Goal: Information Seeking & Learning: Find specific fact

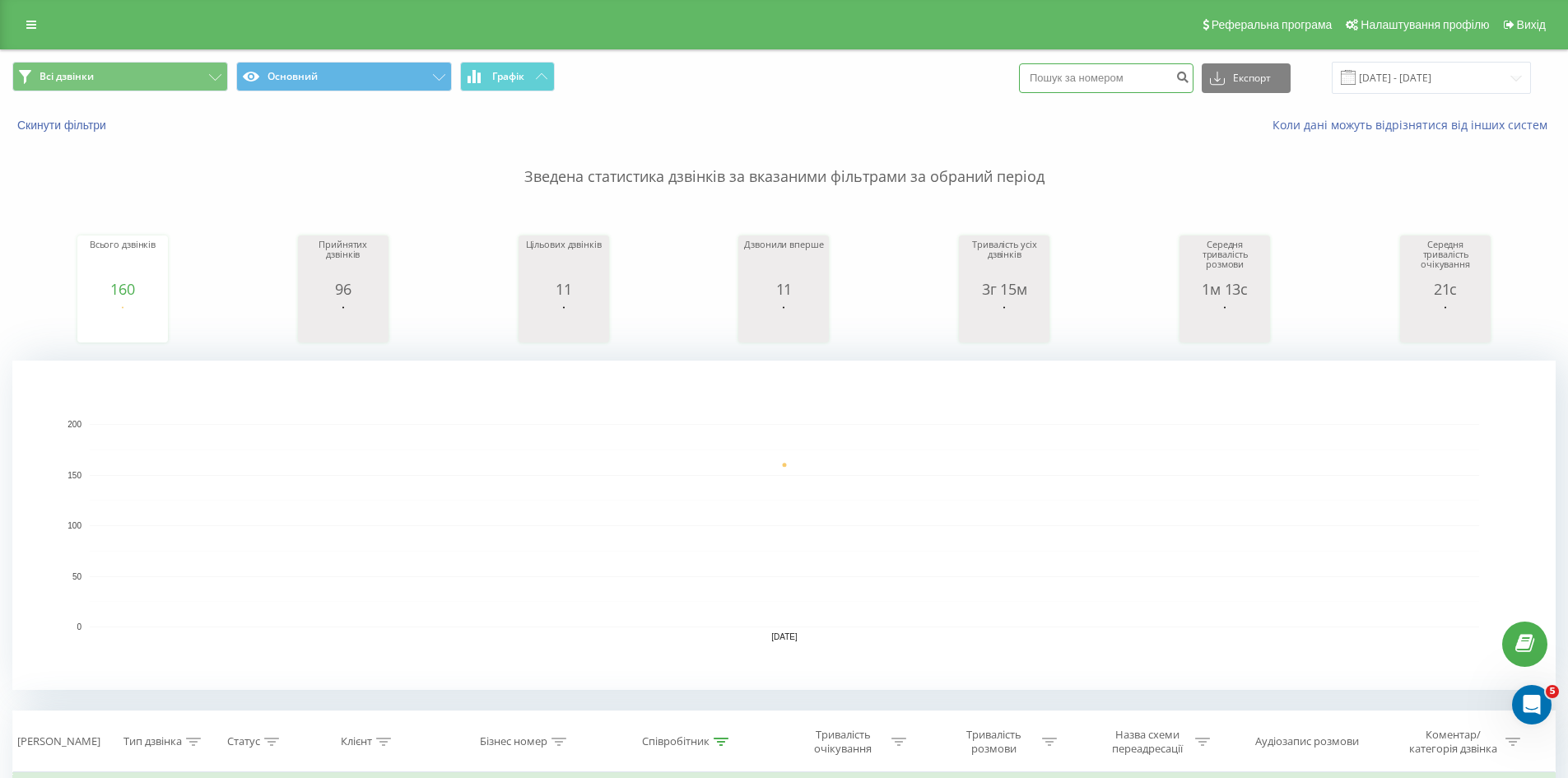
click at [1141, 78] on input at bounding box center [1106, 78] width 175 height 30
paste input "380952340660"
type input "380952340660"
click at [1189, 78] on icon "submit" at bounding box center [1182, 74] width 14 height 10
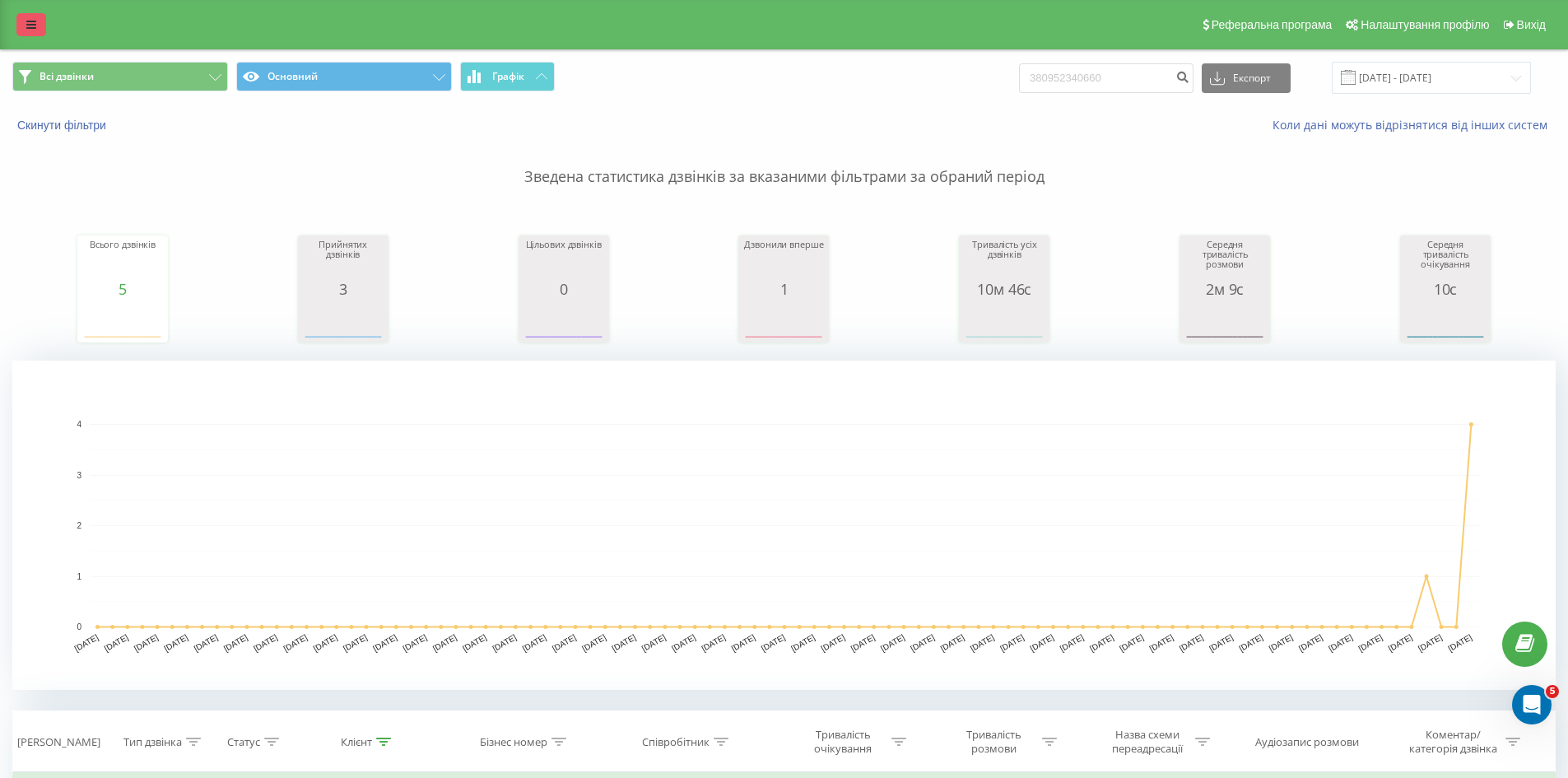
click at [40, 21] on link at bounding box center [31, 24] width 30 height 23
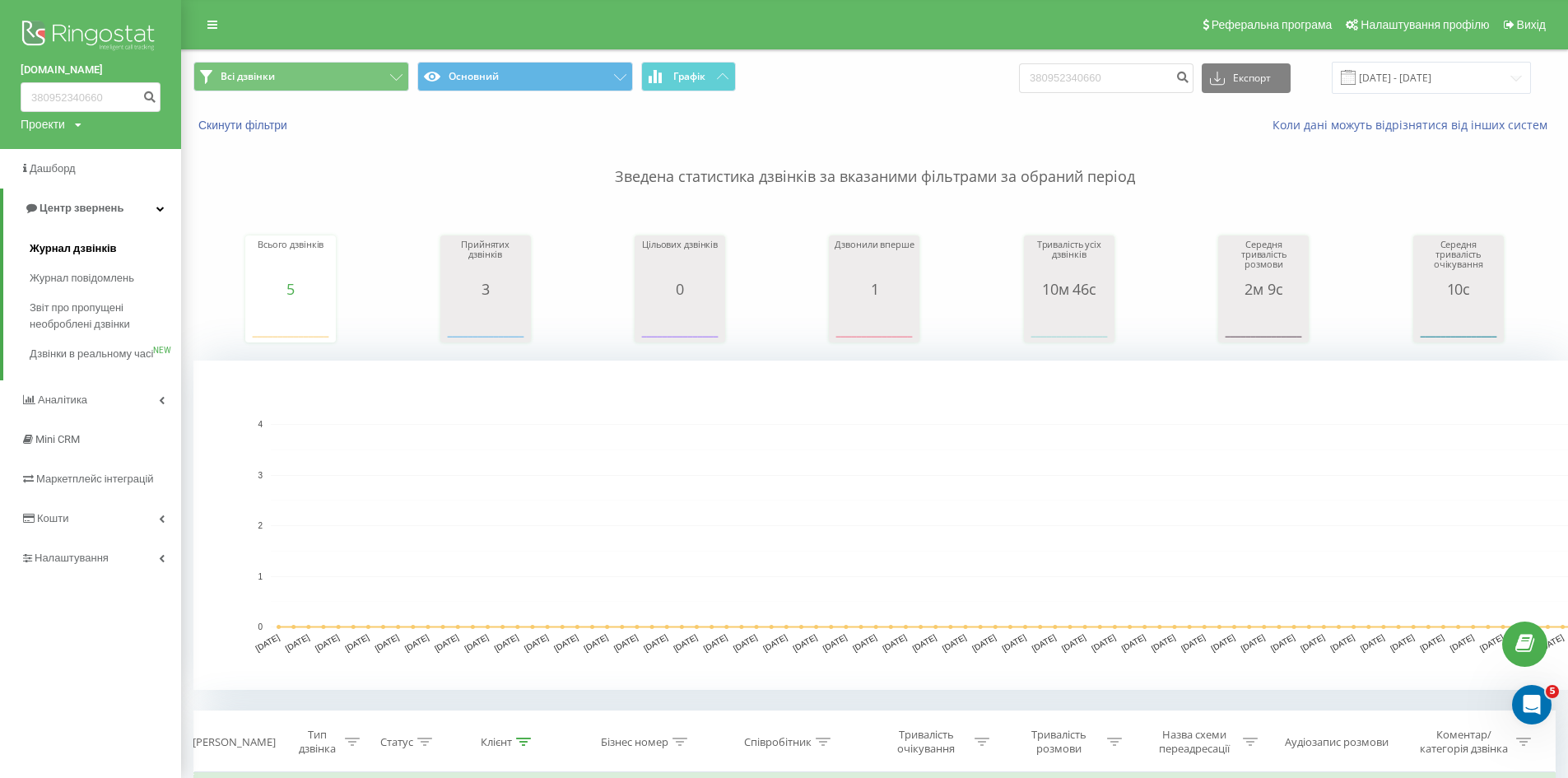
click at [88, 247] on span "Журнал дзвінків" at bounding box center [73, 249] width 87 height 17
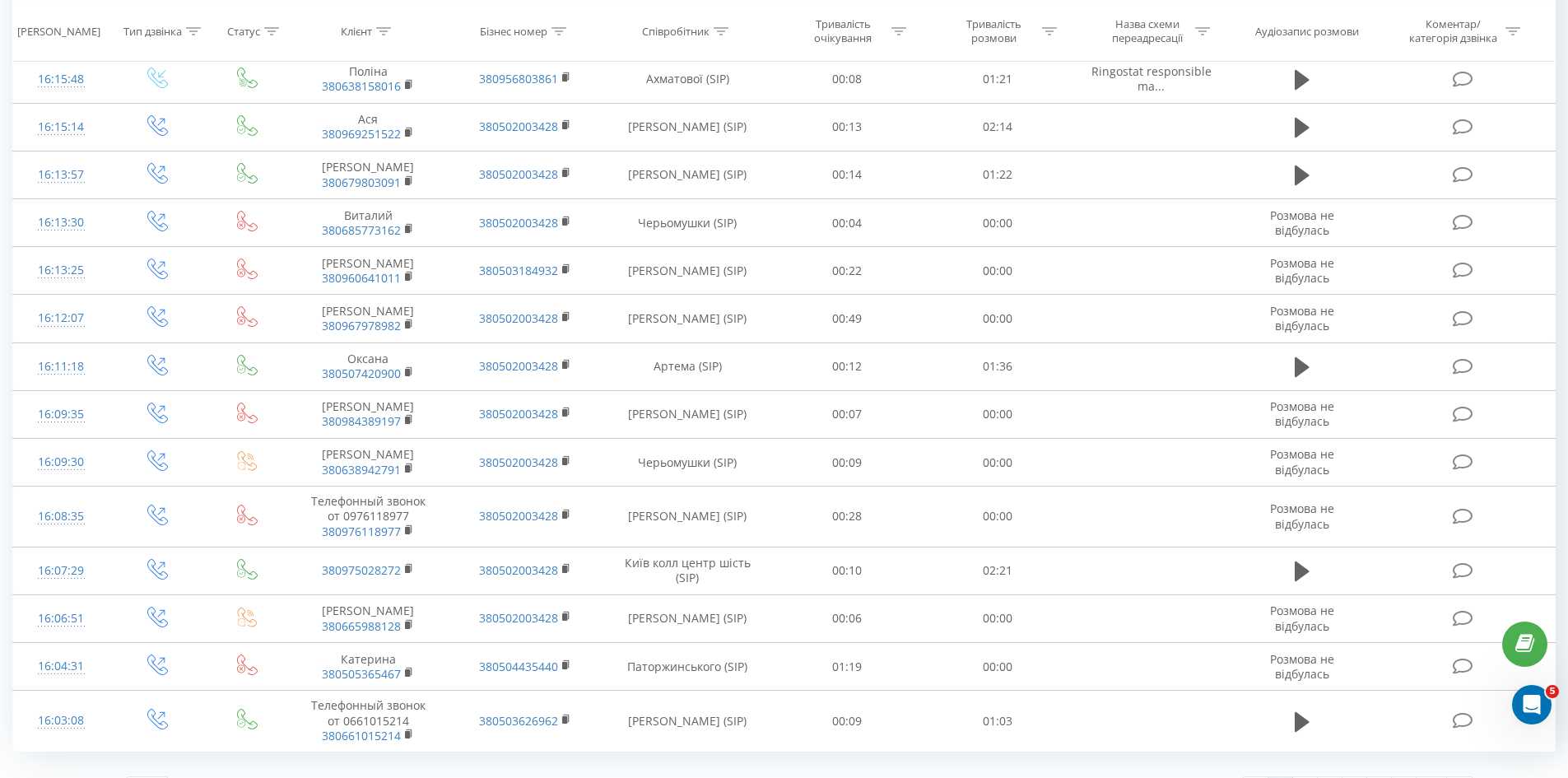
scroll to position [1313, 0]
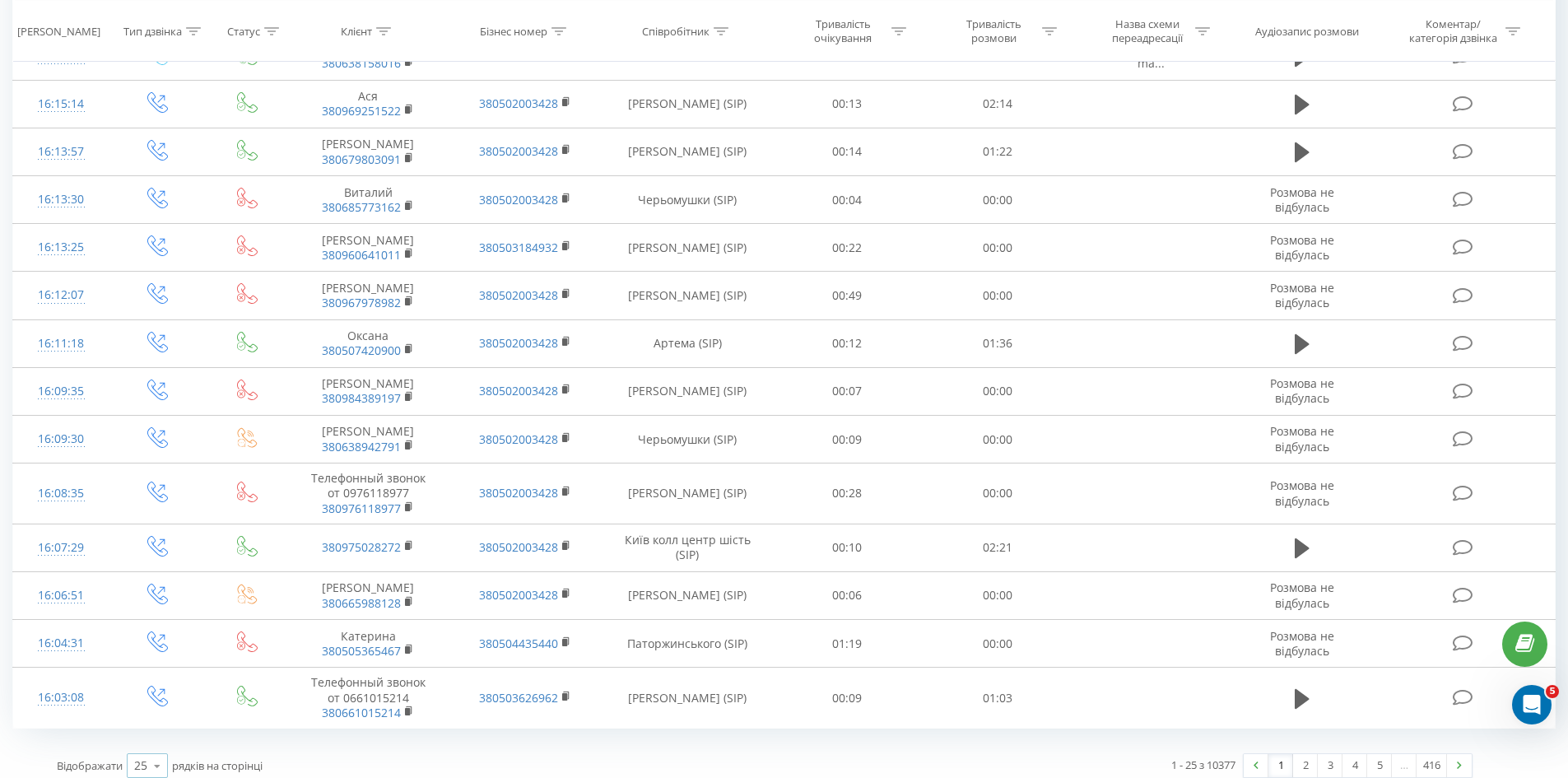
click at [144, 757] on div "25" at bounding box center [140, 765] width 13 height 17
click at [151, 735] on span "100" at bounding box center [143, 742] width 20 height 16
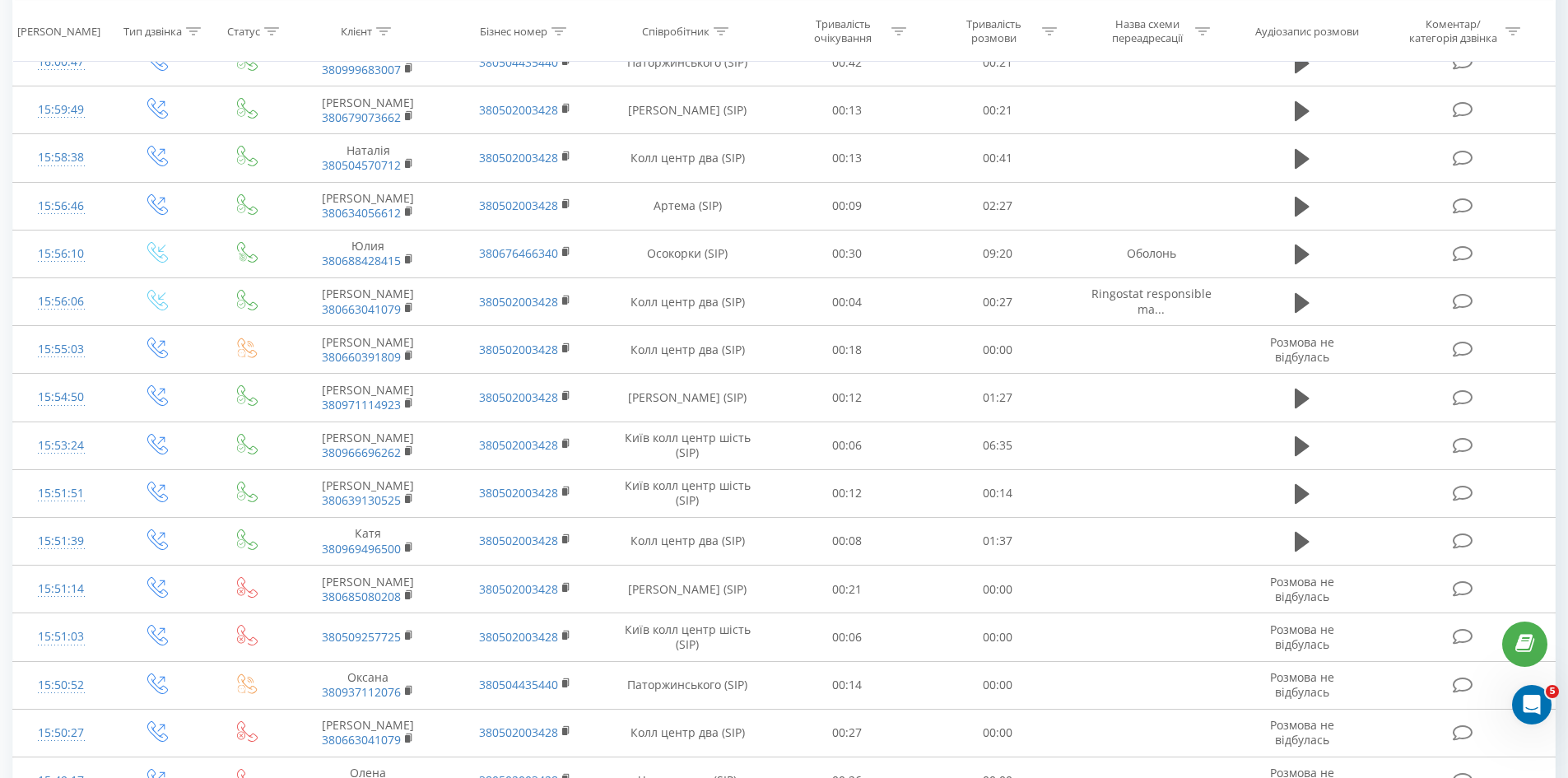
scroll to position [4957, 0]
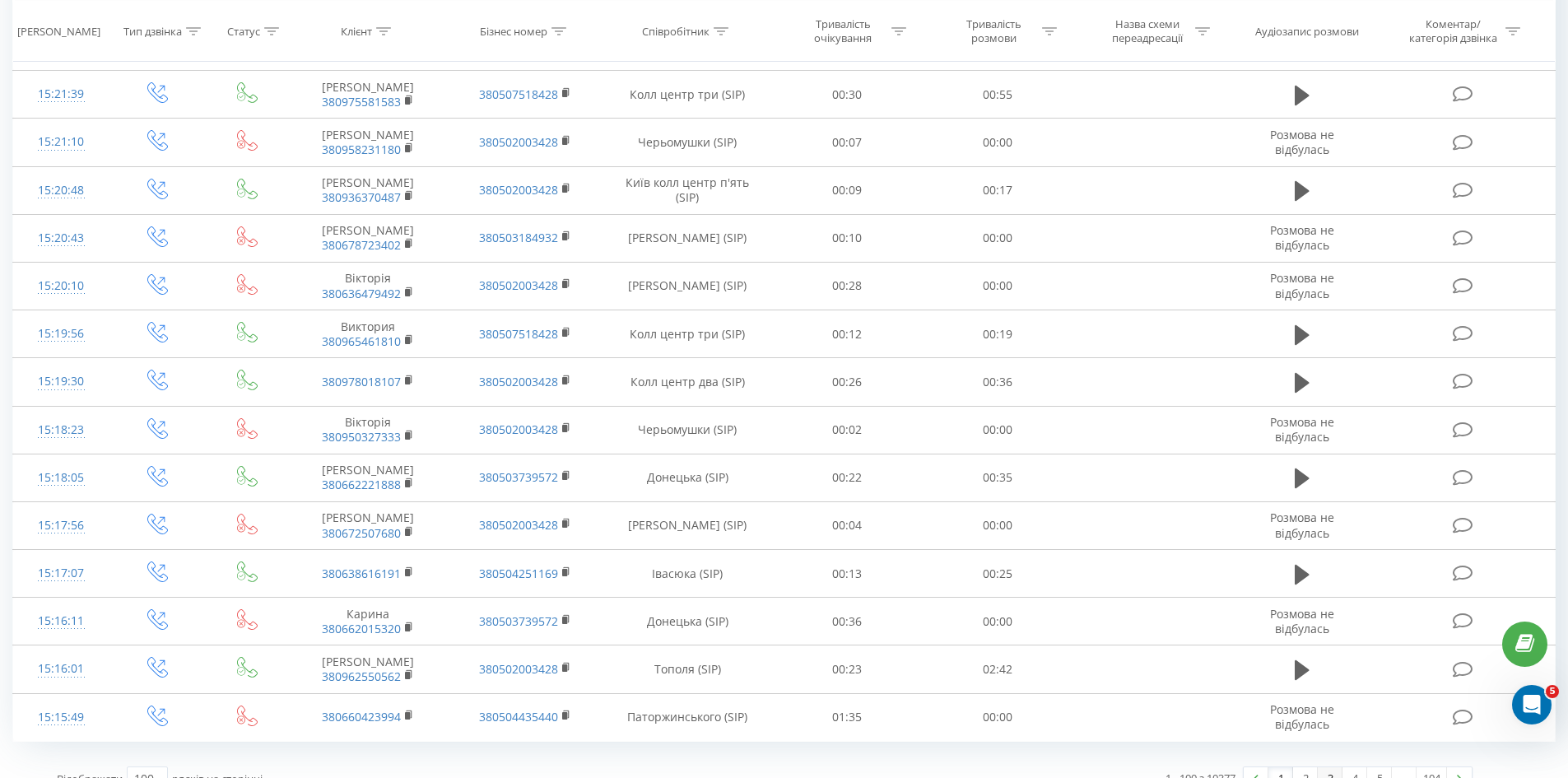
click at [1321, 768] on link "3" at bounding box center [1330, 779] width 24 height 23
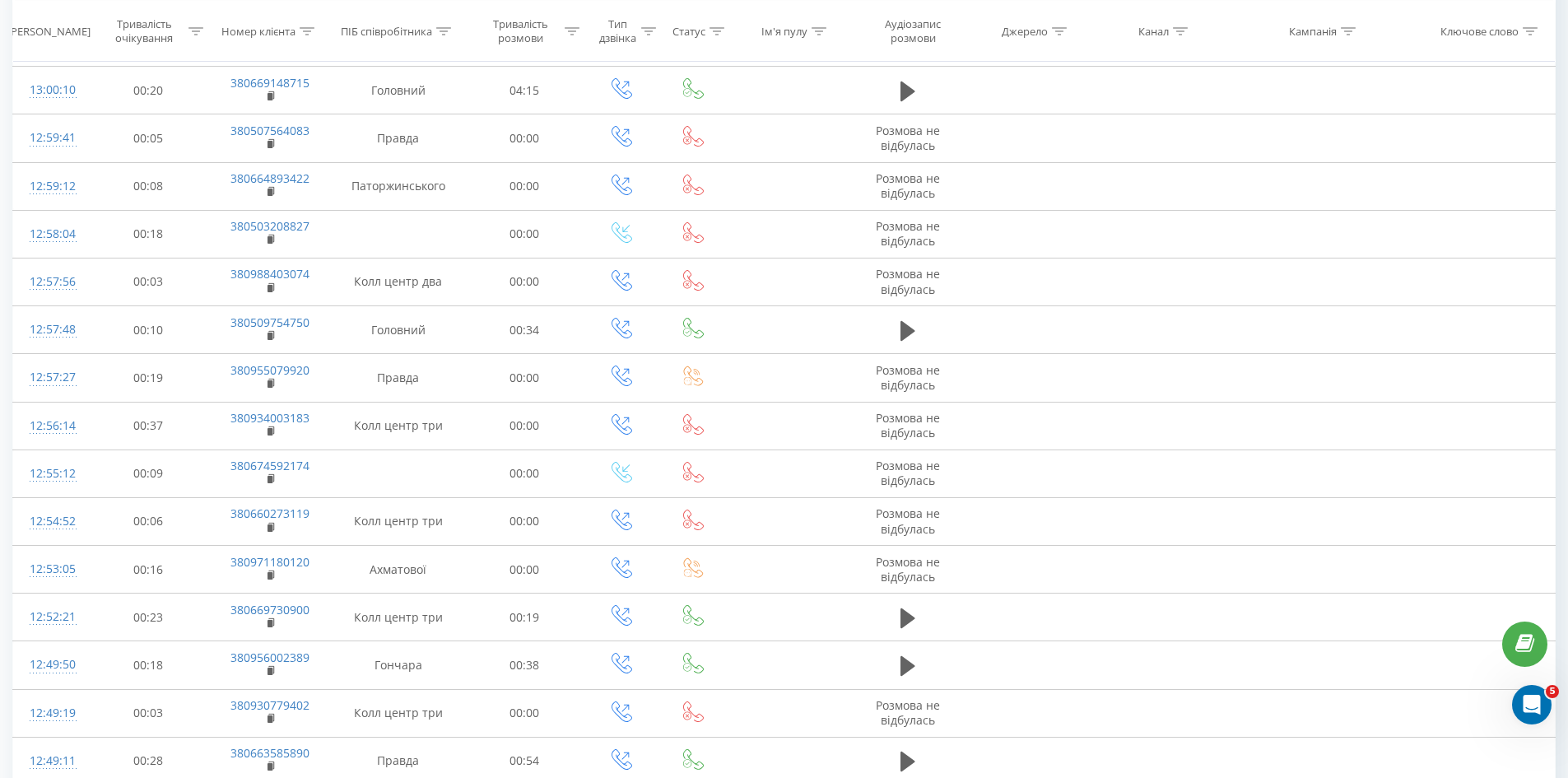
scroll to position [4881, 0]
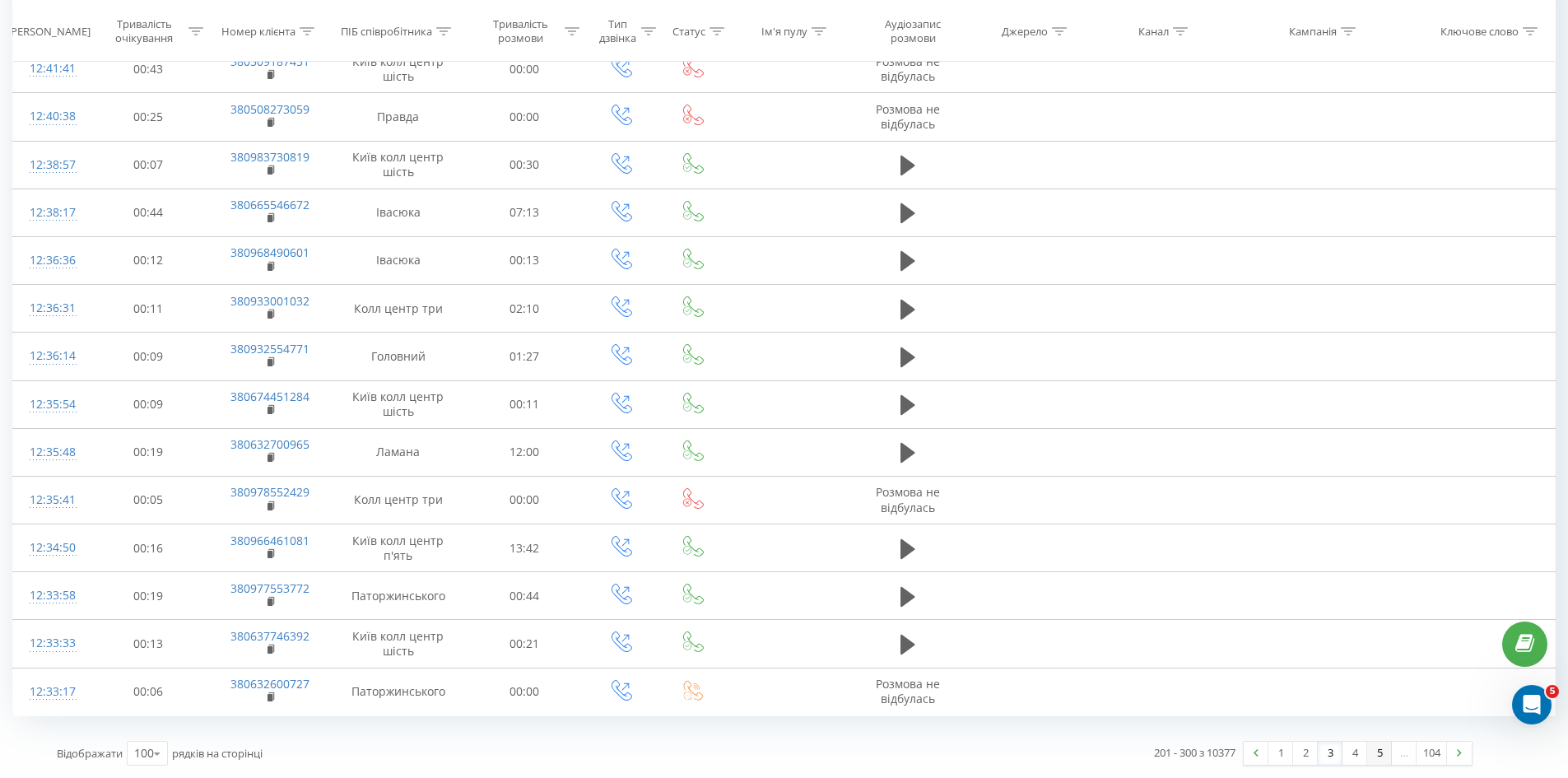
click at [1372, 753] on link "5" at bounding box center [1379, 753] width 24 height 23
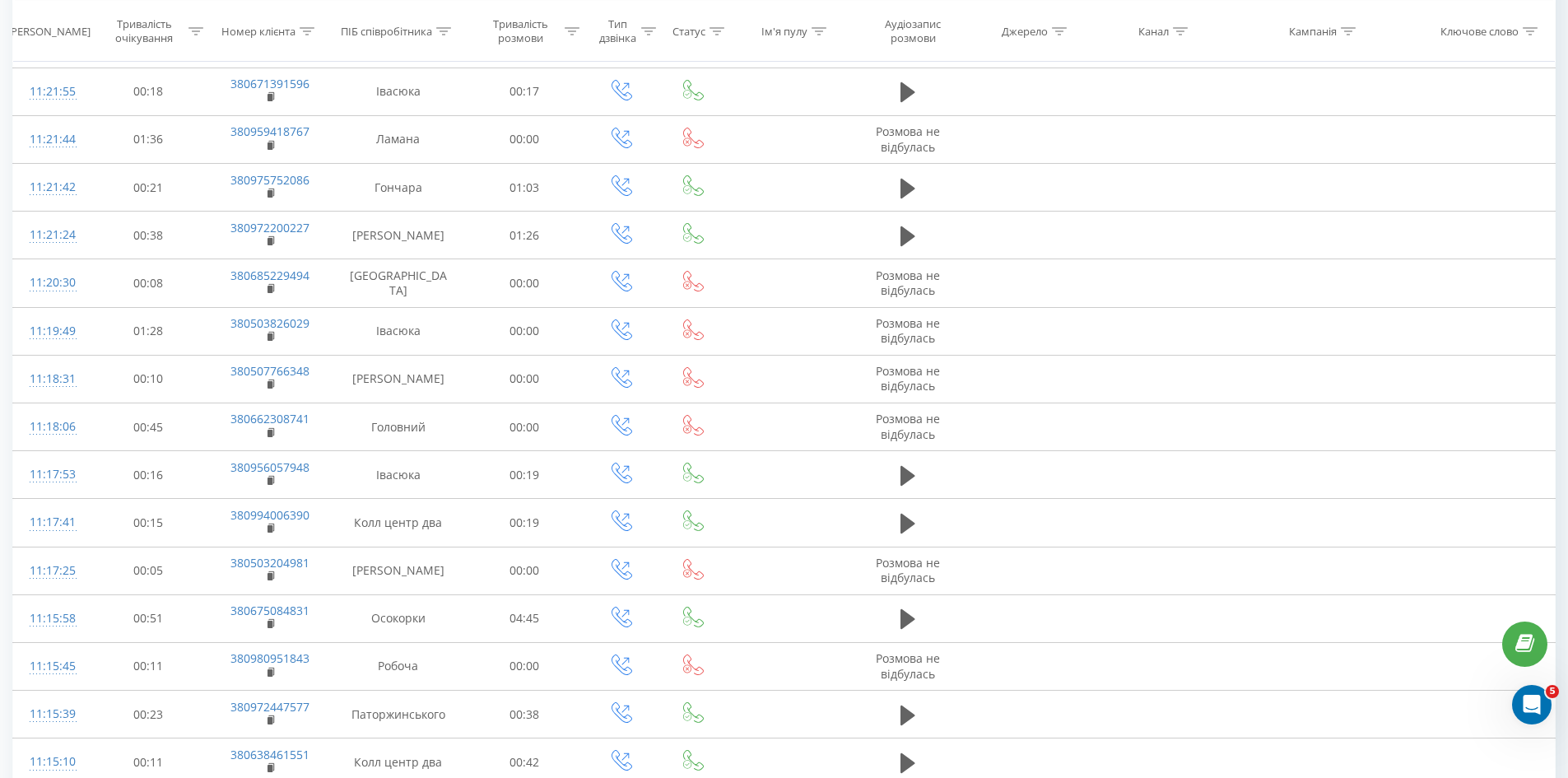
scroll to position [2183, 0]
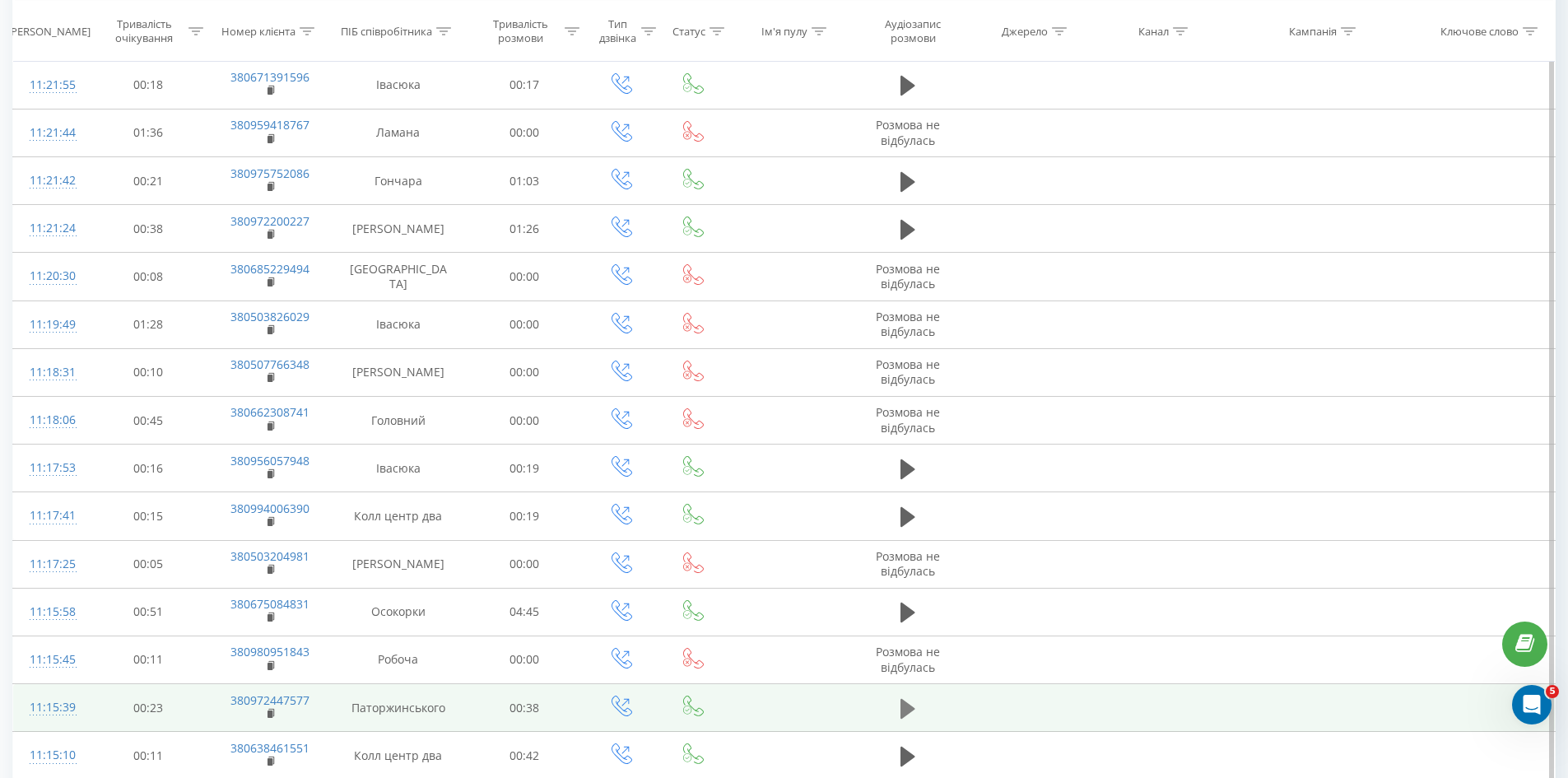
click at [907, 707] on icon at bounding box center [907, 708] width 15 height 20
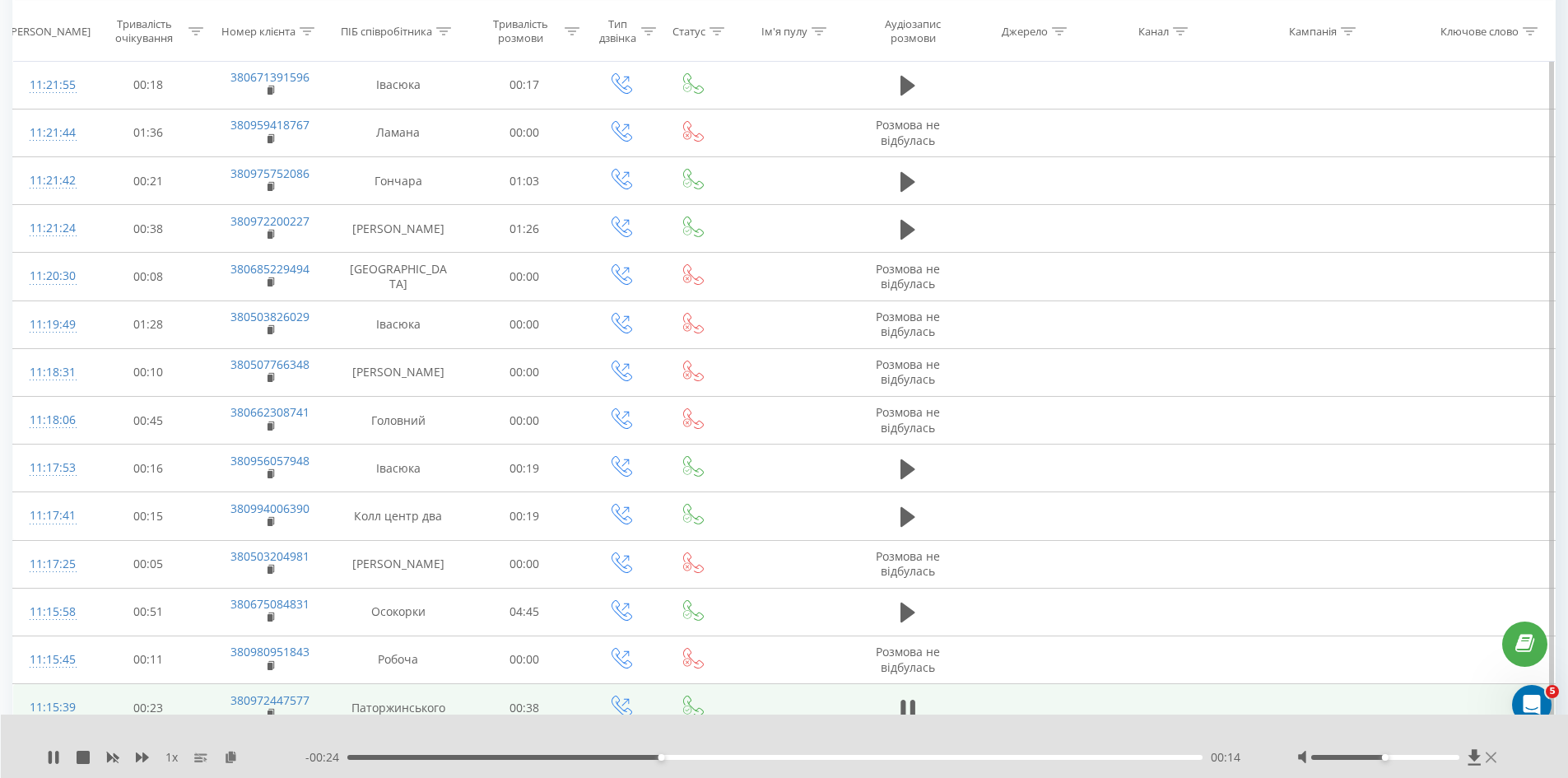
click at [1492, 761] on icon at bounding box center [1491, 757] width 10 height 13
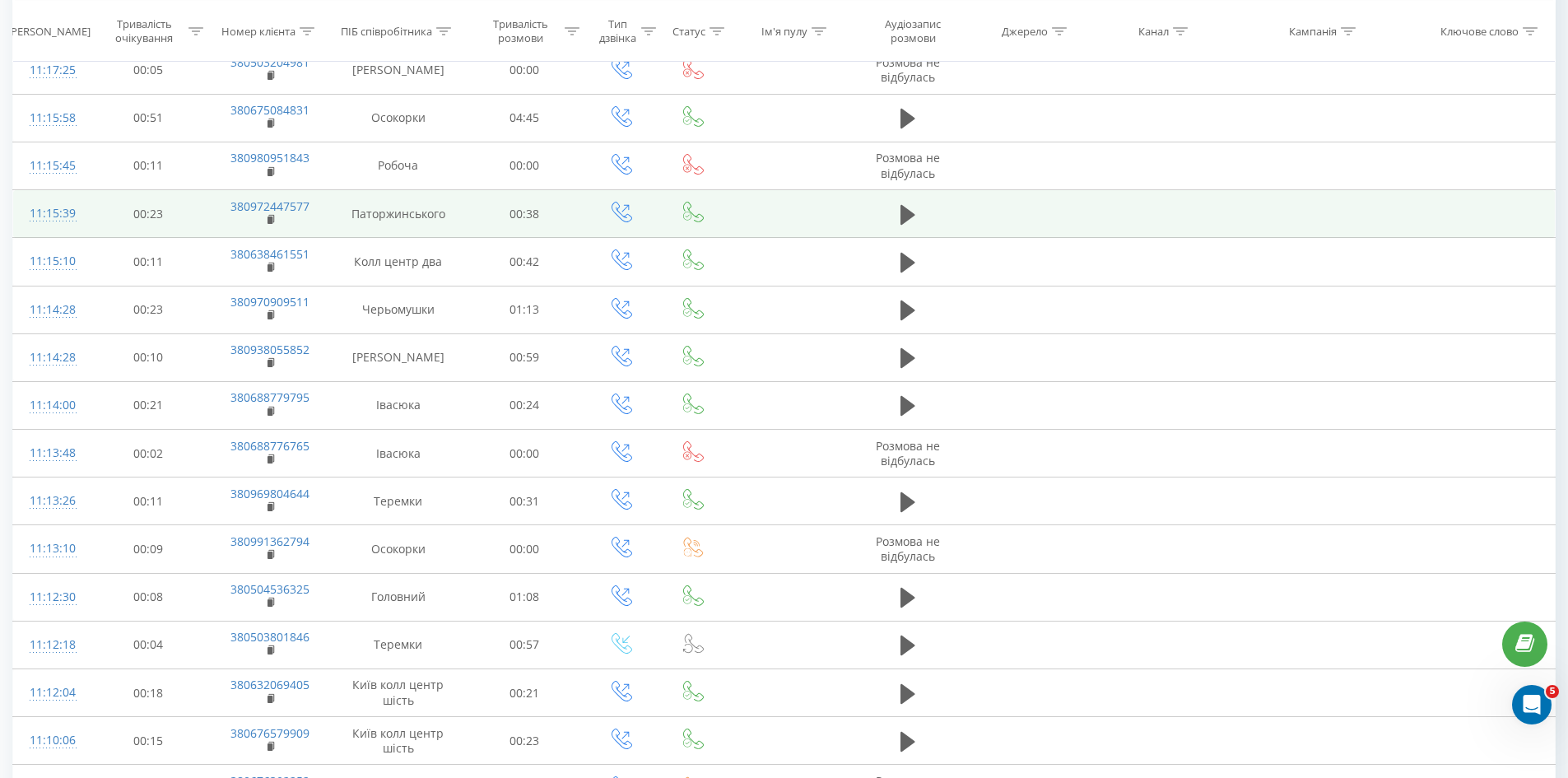
scroll to position [0, 0]
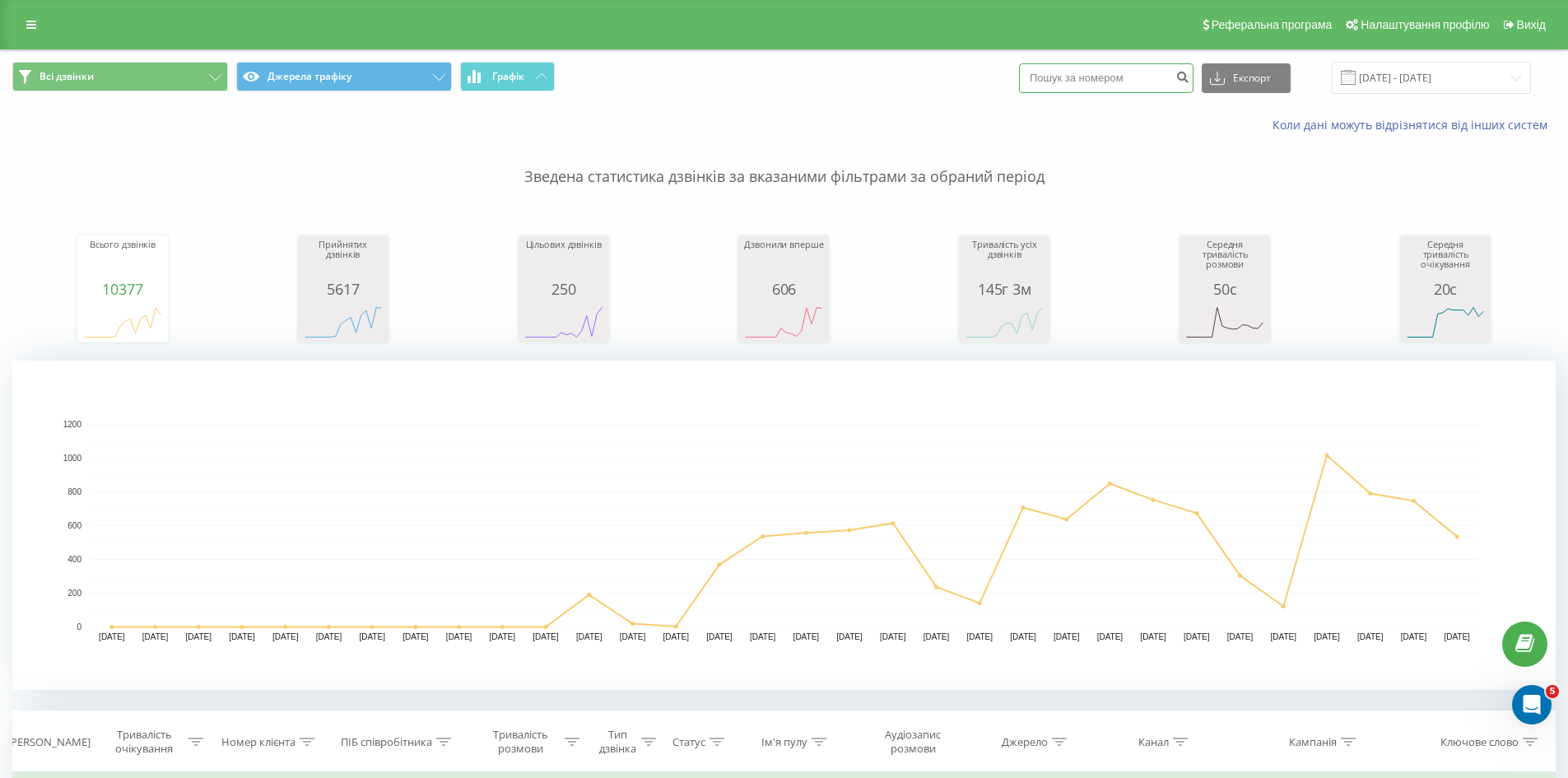
click at [1106, 81] on input at bounding box center [1106, 78] width 175 height 30
type input "0"
type input "0504435440"
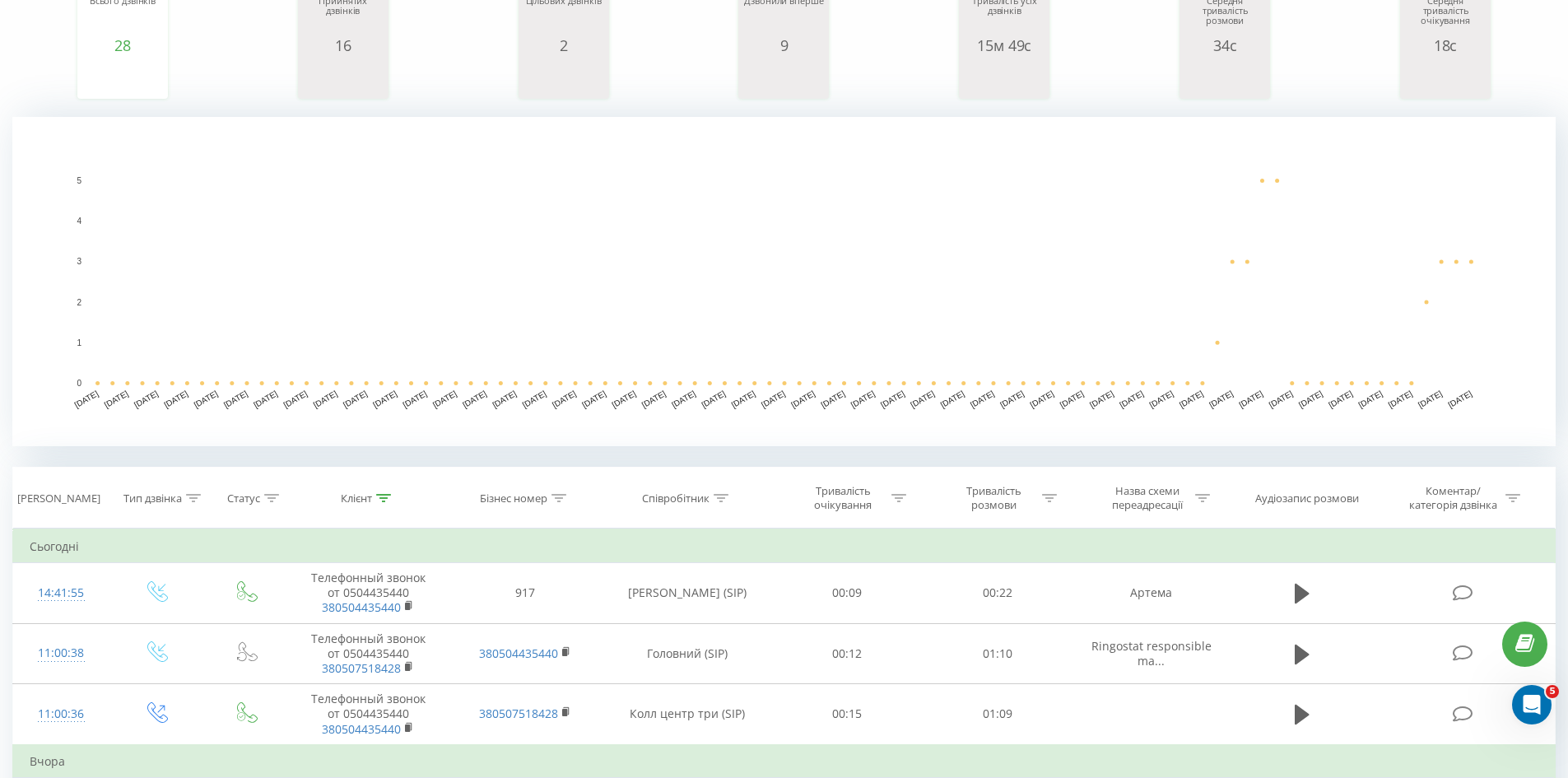
scroll to position [247, 0]
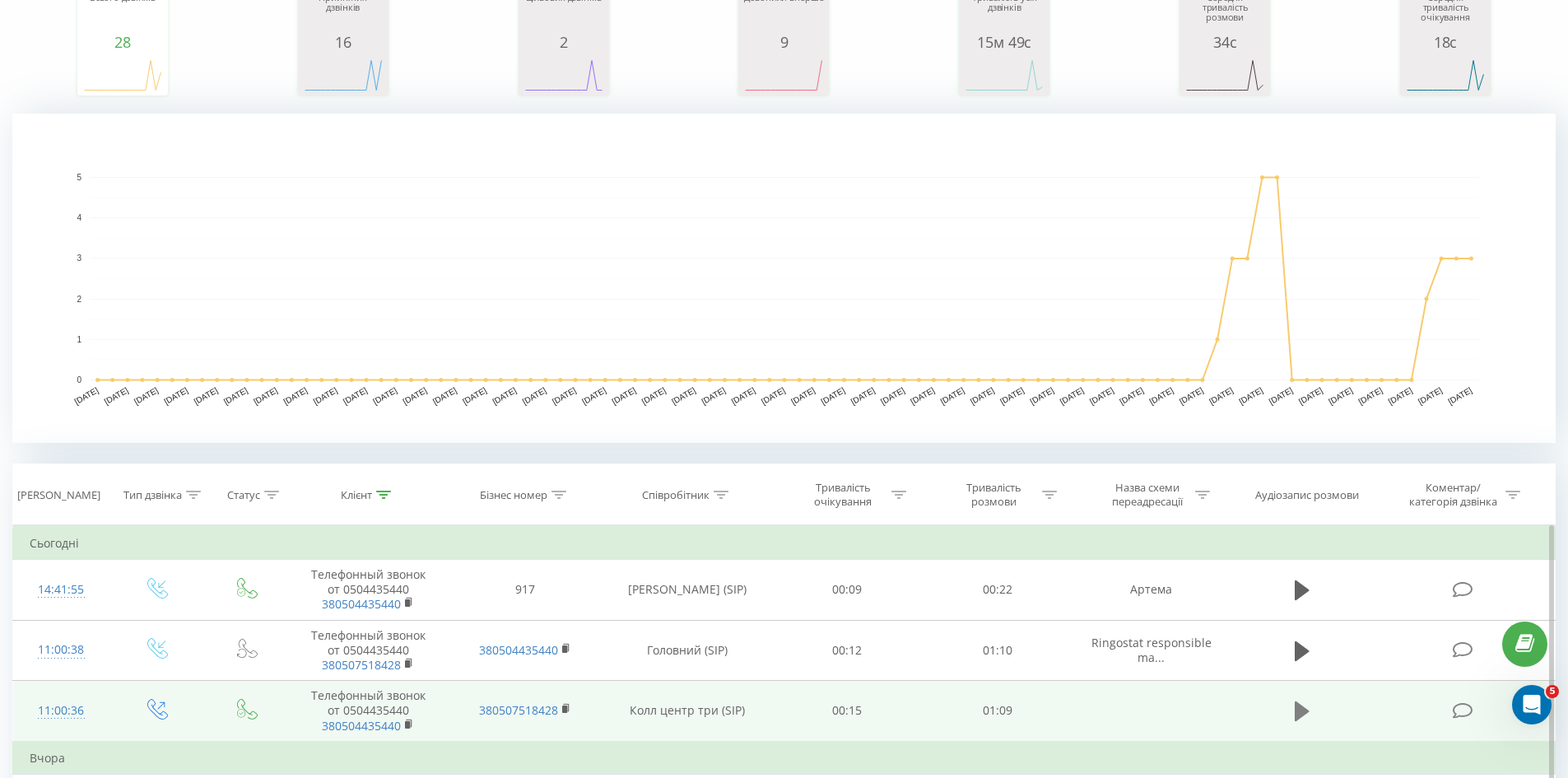
click at [1305, 711] on icon at bounding box center [1302, 711] width 15 height 20
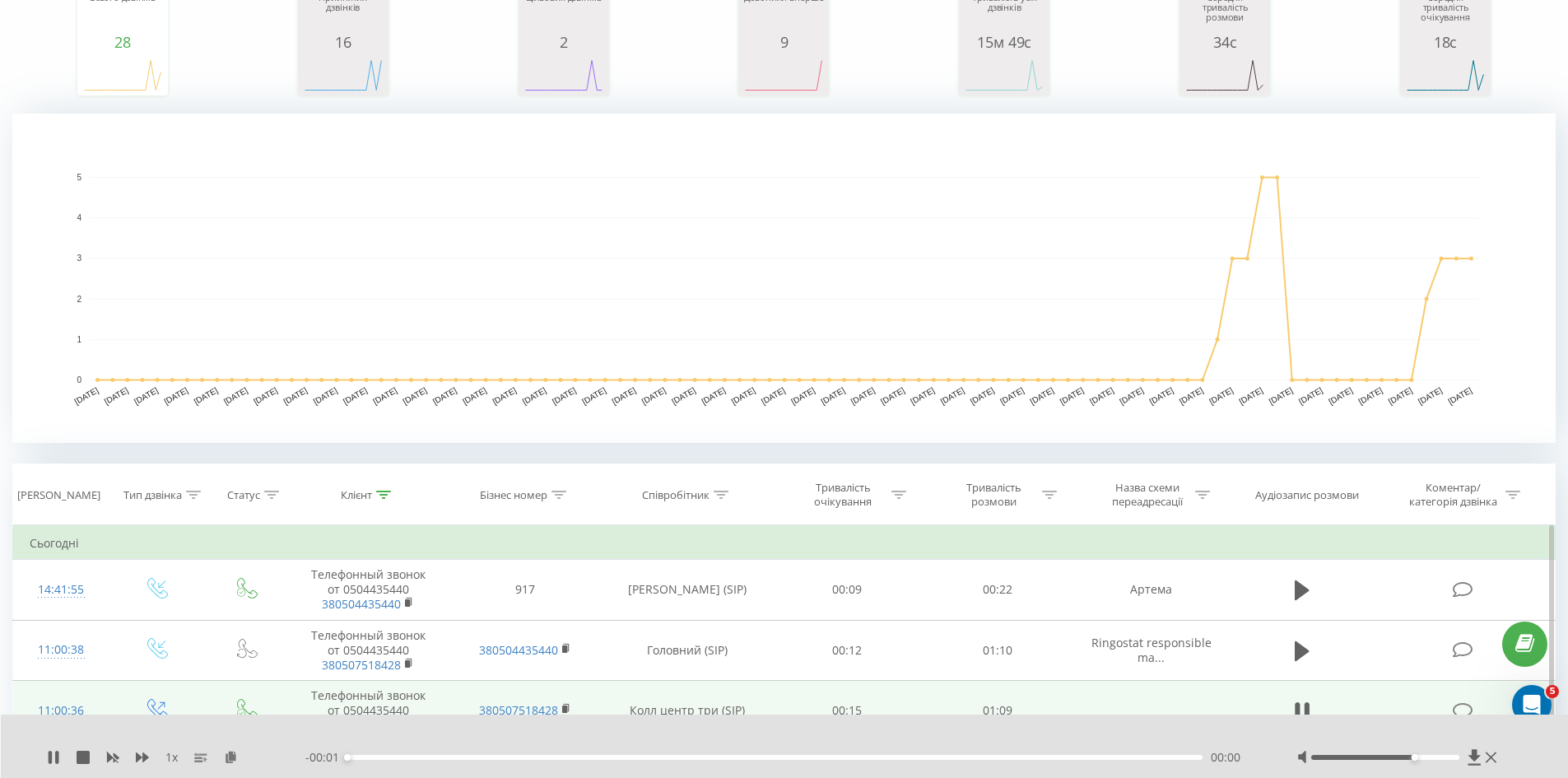
click at [1416, 755] on div at bounding box center [1385, 757] width 148 height 5
drag, startPoint x: 1429, startPoint y: 754, endPoint x: 1438, endPoint y: 756, distance: 9.2
click at [1438, 756] on div at bounding box center [1399, 757] width 204 height 17
click at [1438, 756] on div at bounding box center [1385, 757] width 148 height 5
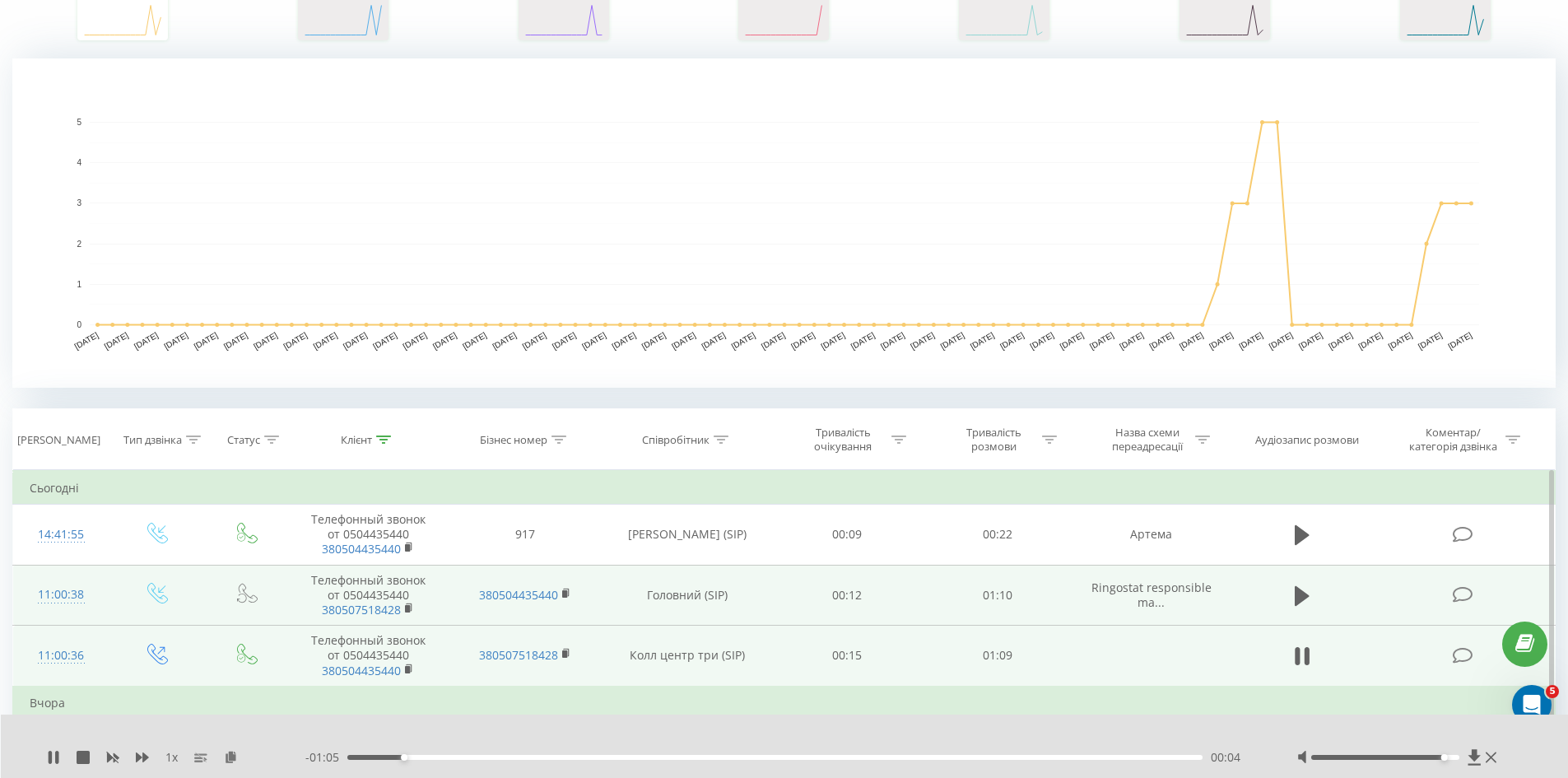
scroll to position [329, 0]
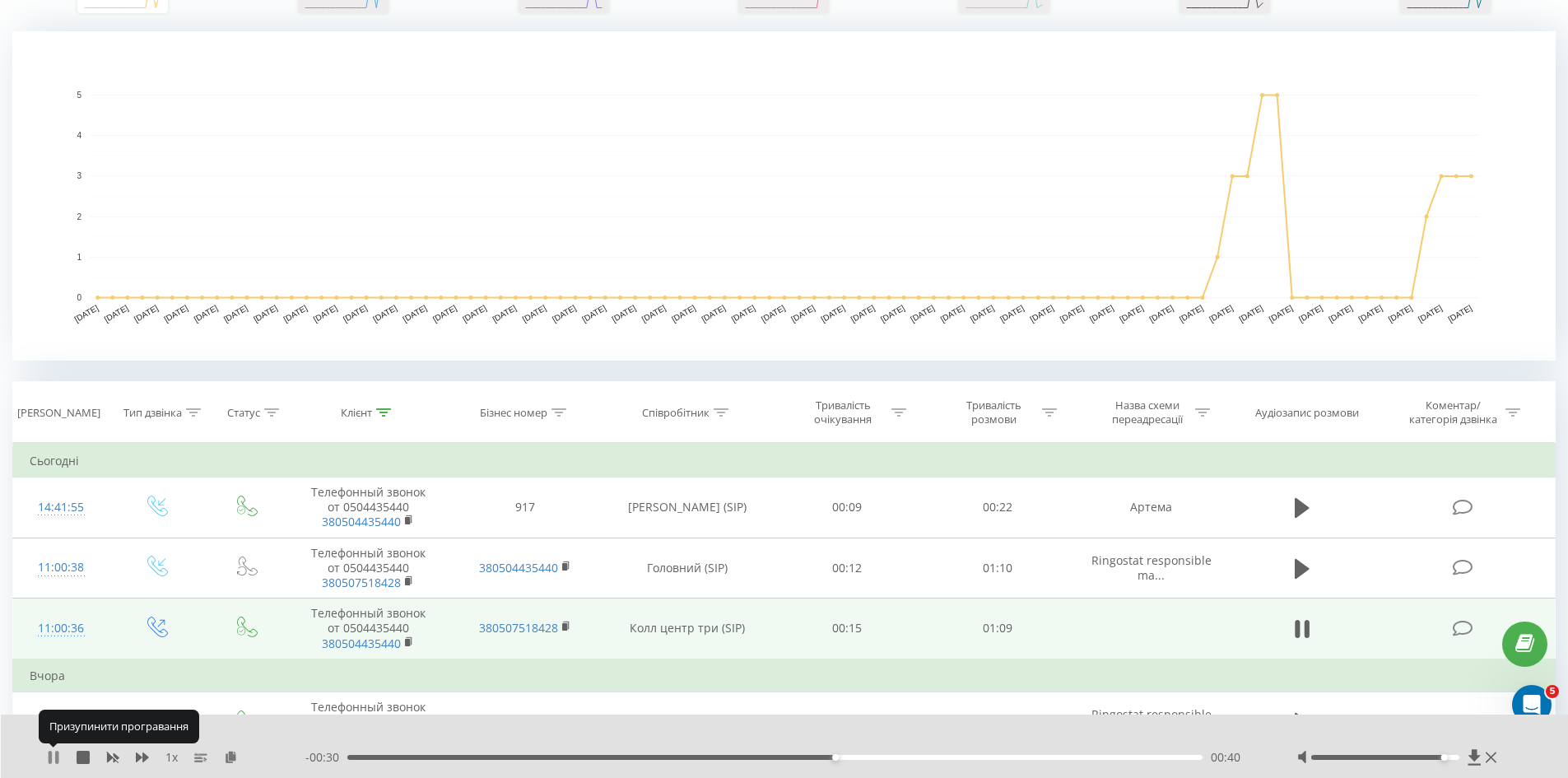
click at [48, 755] on icon at bounding box center [53, 757] width 13 height 13
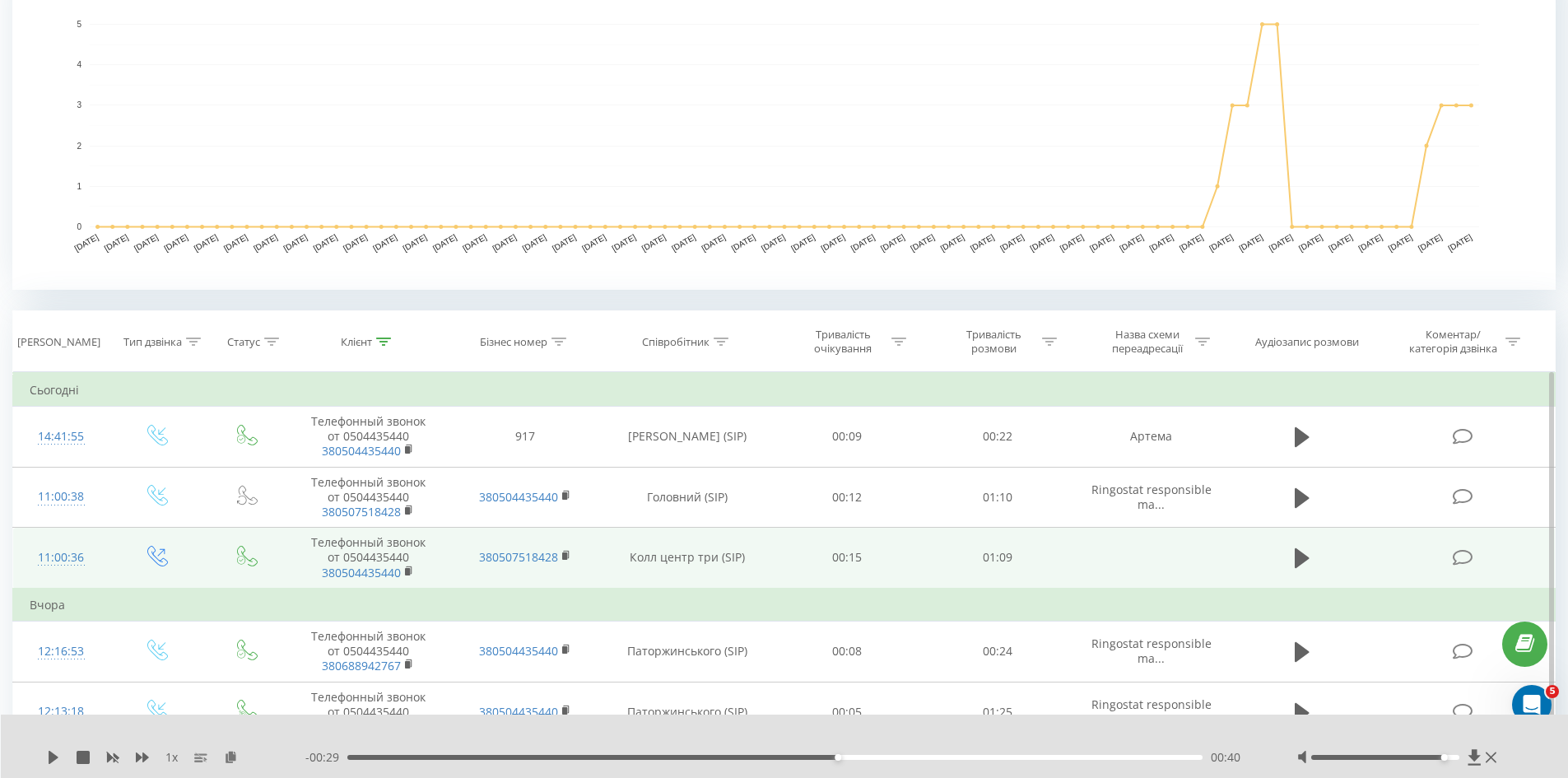
scroll to position [412, 0]
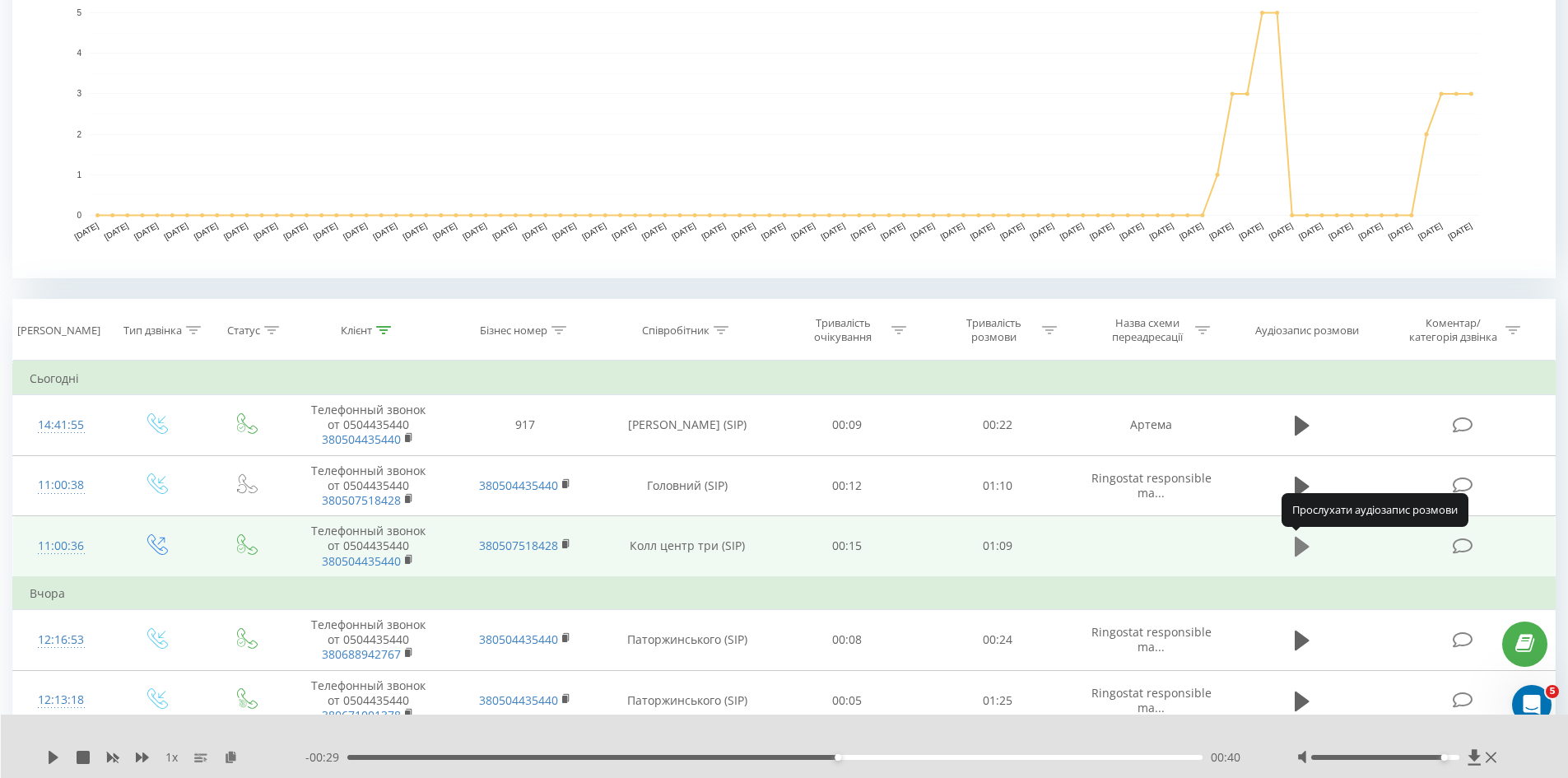
click at [1310, 549] on button at bounding box center [1302, 547] width 24 height 24
click at [349, 754] on div "- 00:29 00:40 00:40" at bounding box center [781, 757] width 951 height 17
click at [349, 758] on div "00:40" at bounding box center [775, 757] width 856 height 5
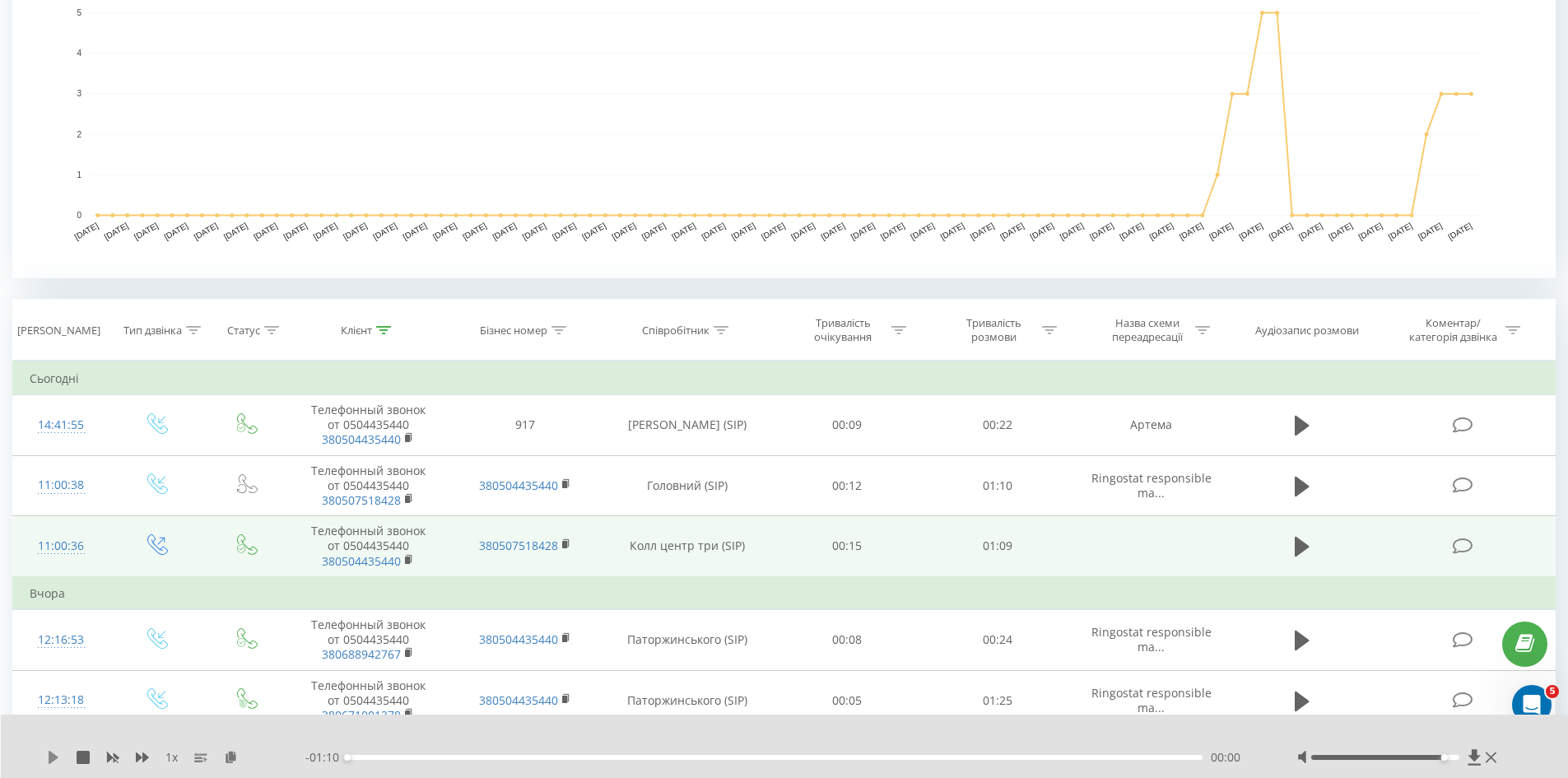
click at [50, 754] on icon at bounding box center [53, 757] width 10 height 13
click at [1456, 761] on div at bounding box center [1399, 757] width 204 height 17
click at [1452, 760] on div at bounding box center [1399, 757] width 204 height 17
click at [1455, 754] on div at bounding box center [1399, 757] width 204 height 17
click at [1456, 756] on div at bounding box center [1385, 757] width 148 height 5
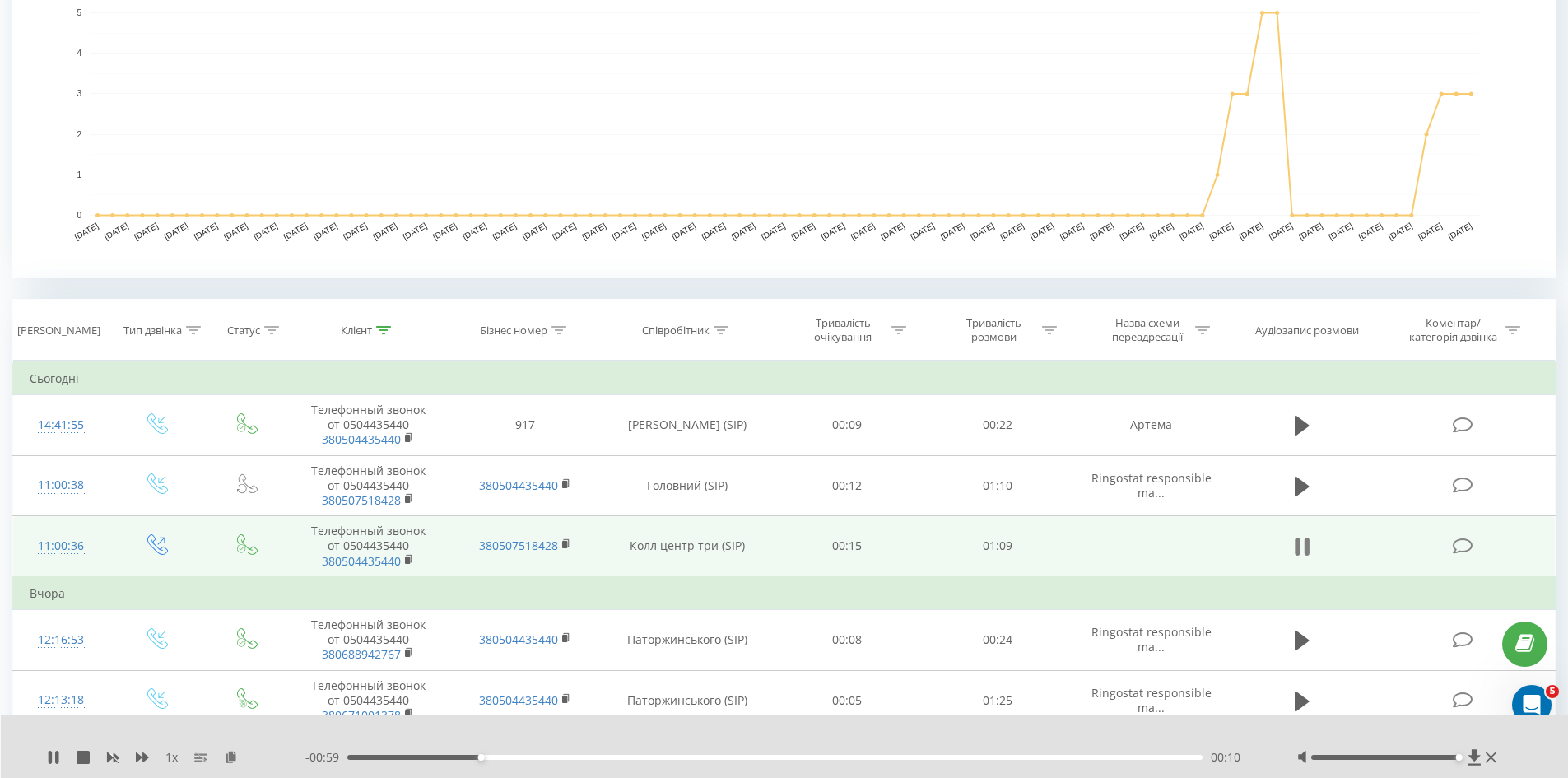
click at [1295, 549] on icon at bounding box center [1298, 546] width 5 height 18
click at [1295, 549] on icon at bounding box center [1302, 546] width 15 height 20
click at [1299, 552] on icon at bounding box center [1302, 547] width 15 height 23
click at [43, 760] on div "1 x - 00:49 00:20 00:20" at bounding box center [785, 746] width 1568 height 63
click at [51, 756] on icon at bounding box center [53, 757] width 10 height 13
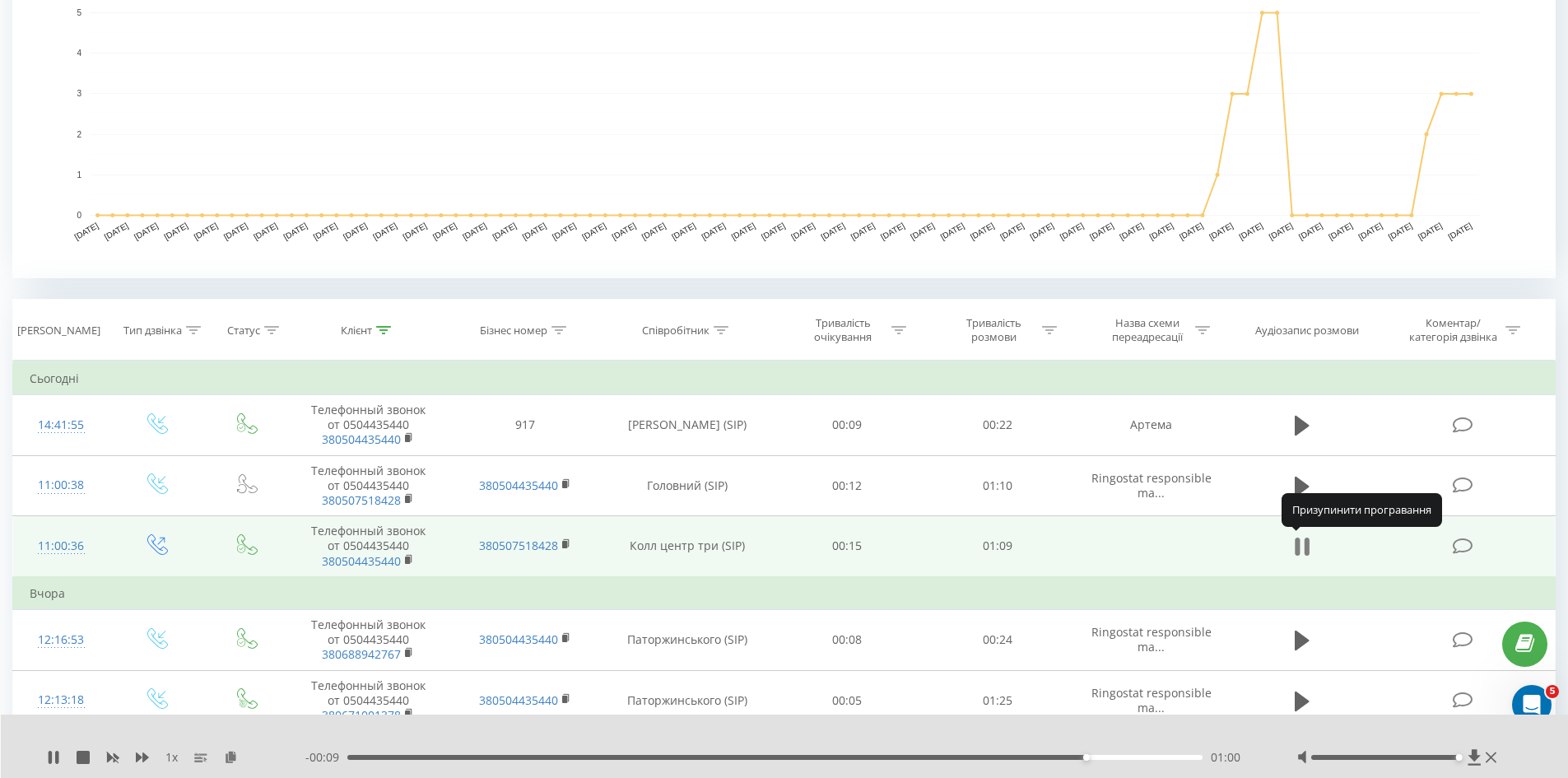
click at [1311, 553] on button at bounding box center [1302, 547] width 24 height 24
click at [1478, 761] on icon at bounding box center [1475, 757] width 14 height 17
